Goal: Transaction & Acquisition: Purchase product/service

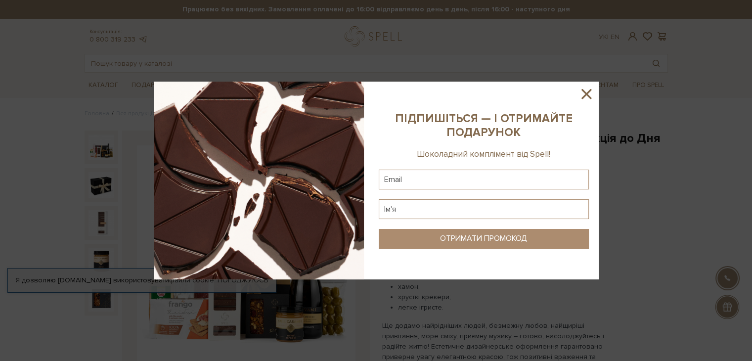
click at [584, 93] on icon at bounding box center [586, 94] width 17 height 17
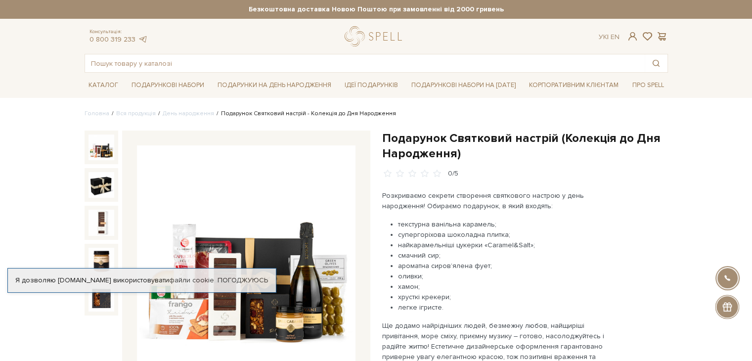
scroll to position [99, 0]
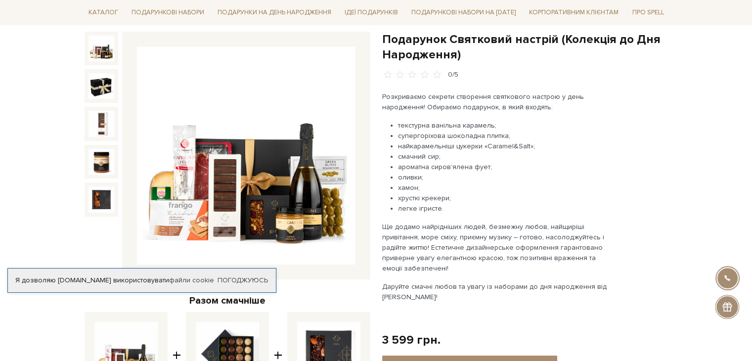
click at [646, 189] on div "Подарунок Святковий настрій (Колекція до Дня Народження) 0/5 Розкриваємо секрет…" at bounding box center [525, 306] width 286 height 549
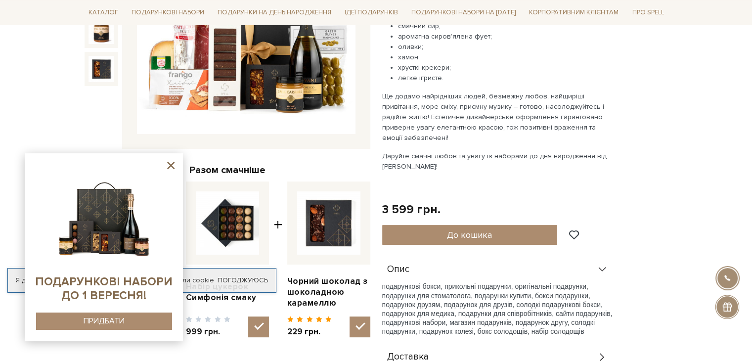
scroll to position [247, 0]
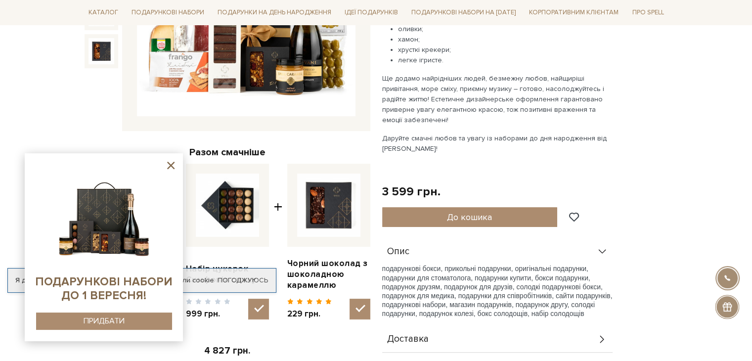
click at [170, 165] on icon at bounding box center [170, 165] width 7 height 7
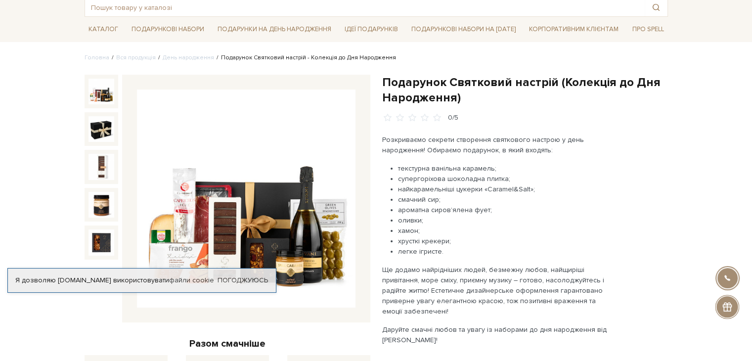
scroll to position [49, 0]
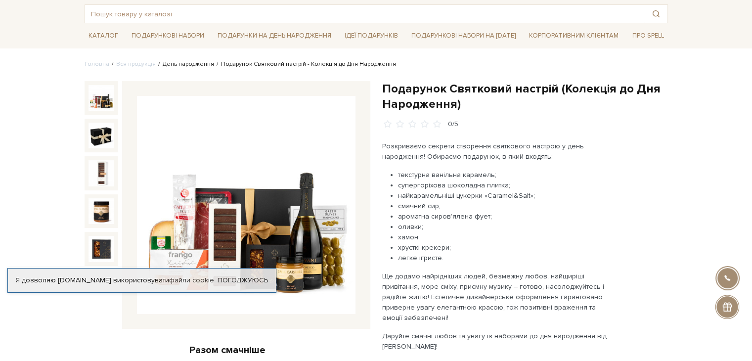
click at [182, 62] on link "День народження" at bounding box center [188, 63] width 51 height 7
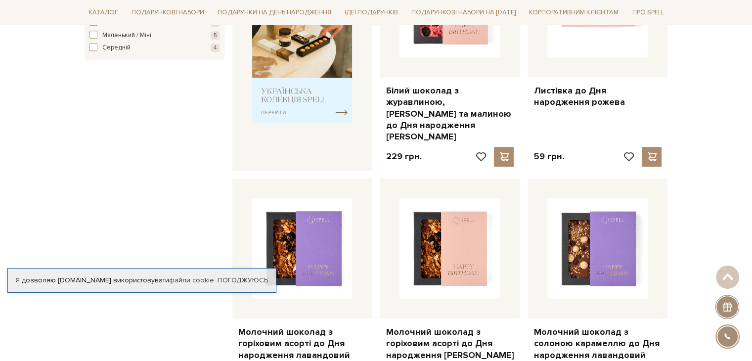
scroll to position [544, 0]
